Goal: Go to known website: Go to known website

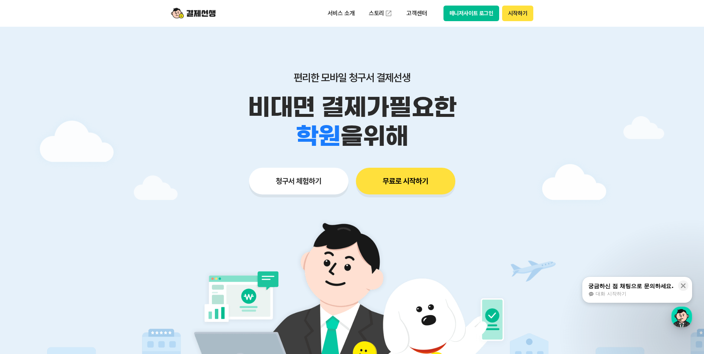
click at [493, 11] on button "매니저사이트 로그인" at bounding box center [471, 14] width 56 height 16
click at [474, 14] on button "매니저사이트 로그인" at bounding box center [471, 14] width 56 height 16
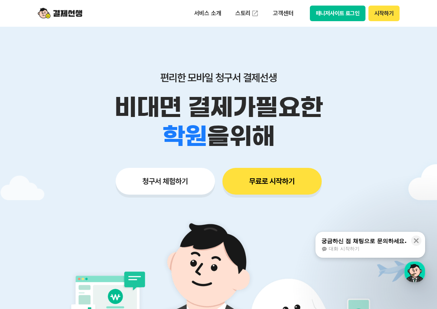
click at [331, 11] on button "매니저사이트 로그인" at bounding box center [338, 14] width 56 height 16
